Goal: Use online tool/utility: Utilize a website feature to perform a specific function

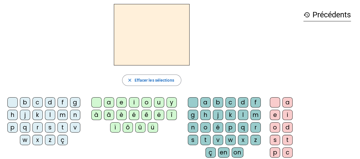
scroll to position [28, 0]
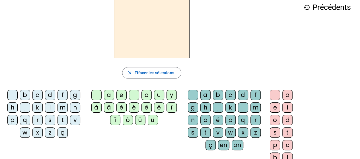
click at [63, 120] on div "t" at bounding box center [62, 120] width 10 height 10
click at [132, 106] on div "é" at bounding box center [134, 107] width 10 height 10
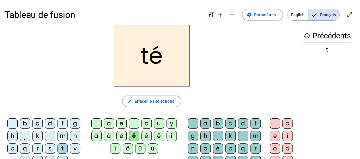
click at [110, 124] on div "a" at bounding box center [109, 123] width 10 height 10
click at [146, 123] on div "o" at bounding box center [146, 123] width 10 height 10
click at [133, 124] on div "i" at bounding box center [134, 123] width 10 height 10
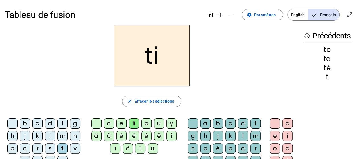
click at [121, 123] on div "e" at bounding box center [121, 123] width 10 height 10
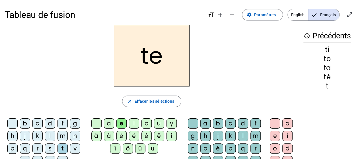
click at [48, 123] on div "d" at bounding box center [50, 123] width 10 height 10
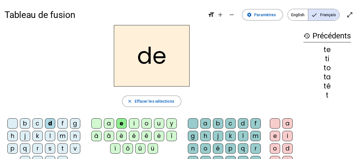
click at [64, 135] on div "m" at bounding box center [62, 136] width 10 height 10
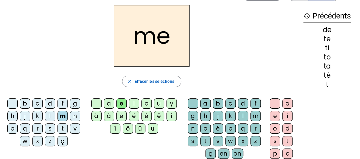
scroll to position [28, 0]
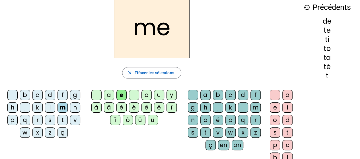
click at [25, 106] on div "j" at bounding box center [25, 107] width 10 height 10
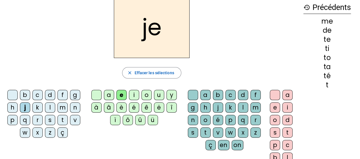
click at [52, 121] on div "s" at bounding box center [50, 120] width 10 height 10
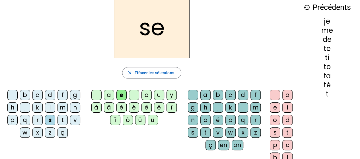
click at [110, 94] on div "a" at bounding box center [109, 95] width 10 height 10
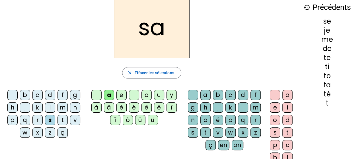
click at [36, 119] on div "r" at bounding box center [37, 120] width 10 height 10
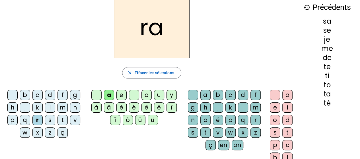
click at [148, 96] on div "o" at bounding box center [146, 95] width 10 height 10
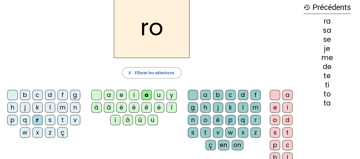
click at [76, 109] on div "n" at bounding box center [75, 107] width 10 height 10
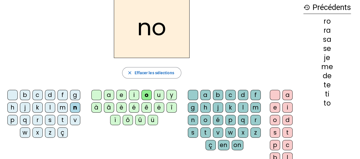
click at [26, 95] on div "b" at bounding box center [25, 95] width 10 height 10
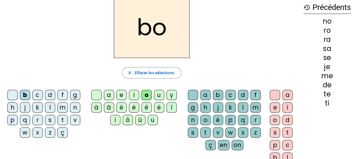
click at [135, 96] on div "i" at bounding box center [134, 95] width 10 height 10
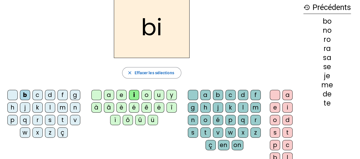
click at [74, 121] on div "v" at bounding box center [75, 120] width 10 height 10
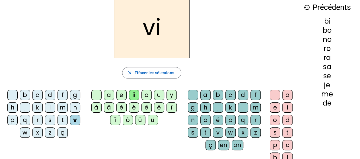
click at [109, 93] on div "a" at bounding box center [109, 95] width 10 height 10
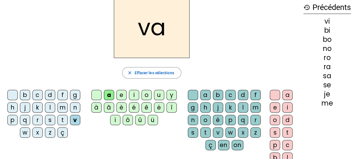
click at [130, 106] on div "é" at bounding box center [134, 107] width 10 height 10
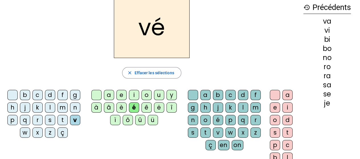
click at [59, 96] on div "f" at bounding box center [62, 95] width 10 height 10
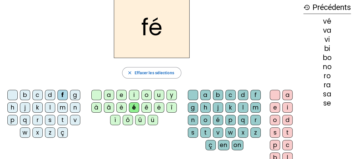
click at [108, 96] on div "a" at bounding box center [109, 95] width 10 height 10
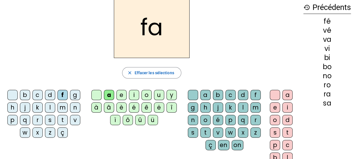
click at [13, 120] on div "p" at bounding box center [12, 120] width 10 height 10
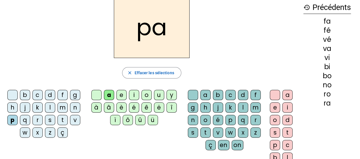
click at [243, 134] on div "x" at bounding box center [243, 132] width 10 height 10
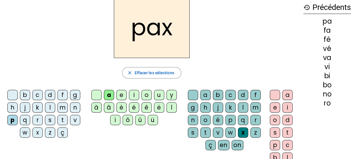
click at [74, 95] on div "g" at bounding box center [75, 95] width 10 height 10
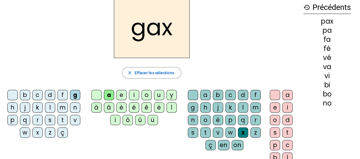
click at [160, 93] on div "u" at bounding box center [159, 95] width 10 height 10
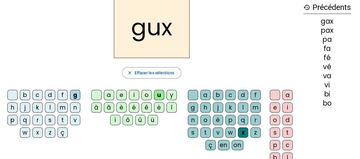
click at [50, 108] on div "l" at bounding box center [50, 107] width 10 height 10
